Goal: Task Accomplishment & Management: Manage account settings

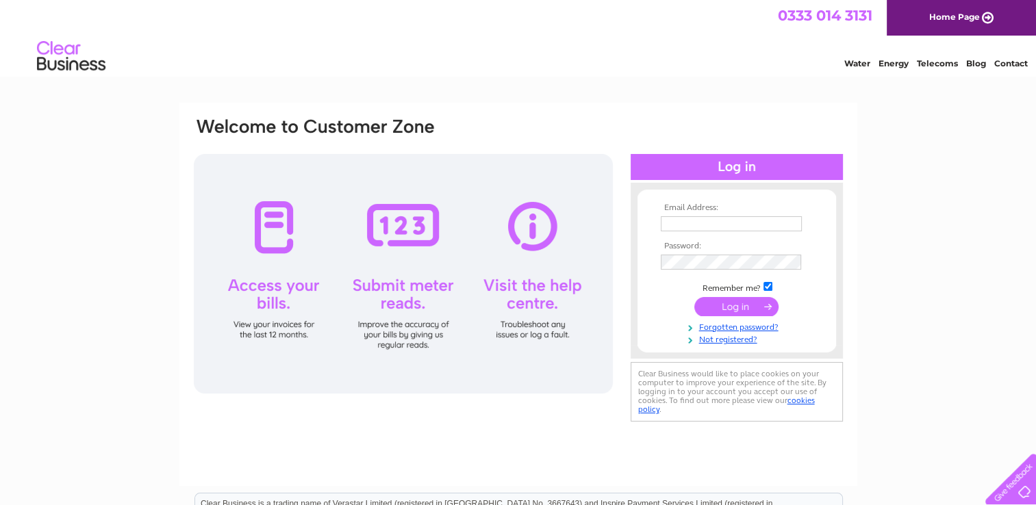
type input "[PERSON_NAME][EMAIL_ADDRESS][PERSON_NAME][DOMAIN_NAME]"
click at [724, 305] on input "submit" at bounding box center [736, 306] width 84 height 19
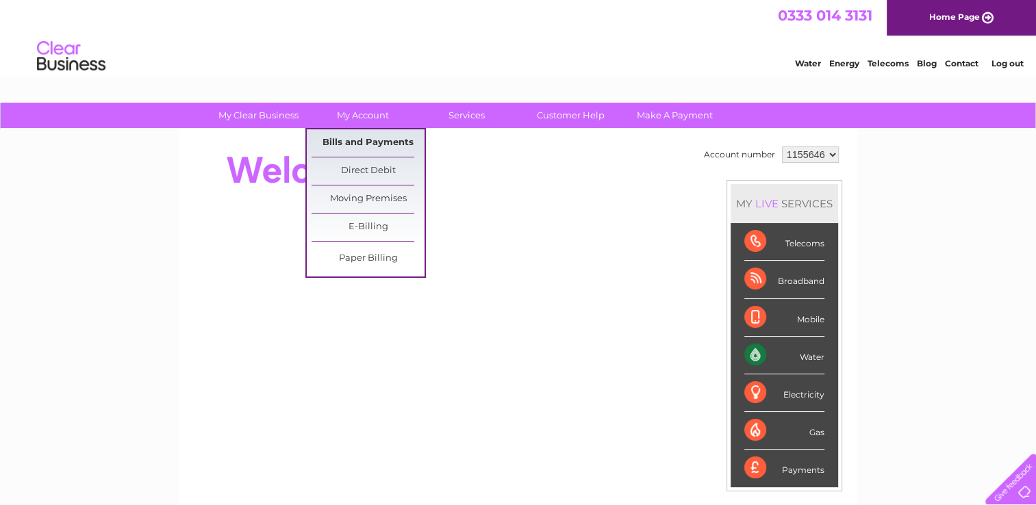
click at [361, 139] on link "Bills and Payments" at bounding box center [367, 142] width 113 height 27
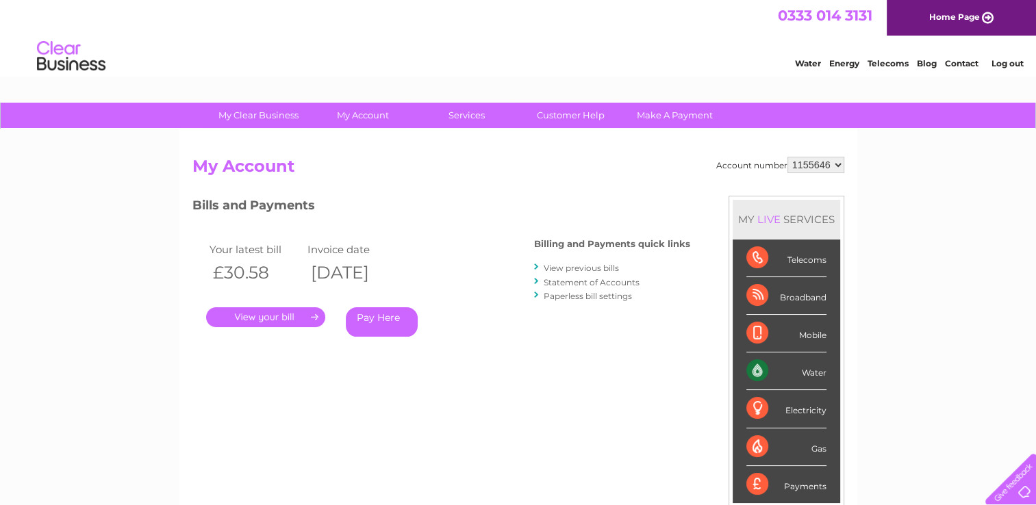
click at [293, 317] on link "." at bounding box center [265, 317] width 119 height 20
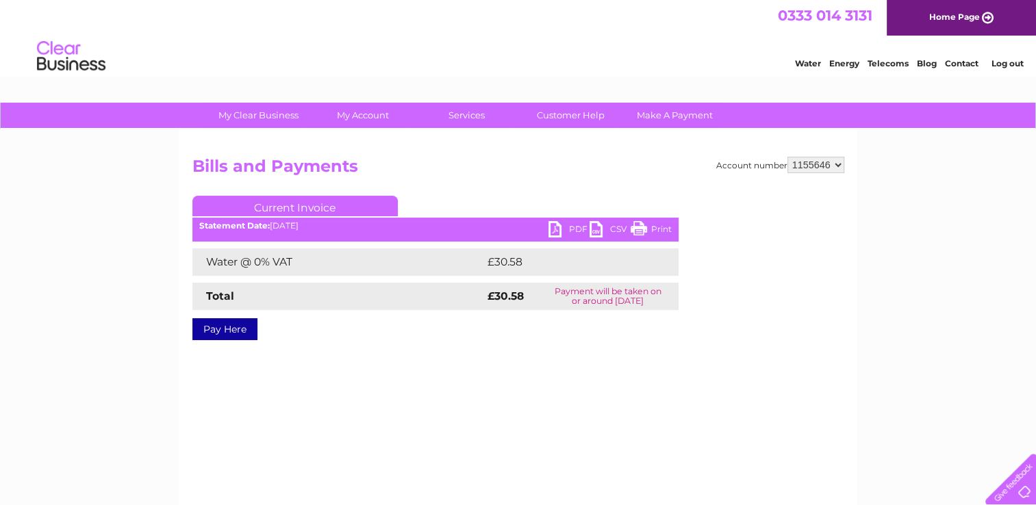
click at [569, 226] on link "PDF" at bounding box center [568, 231] width 41 height 20
